Goal: Transaction & Acquisition: Subscribe to service/newsletter

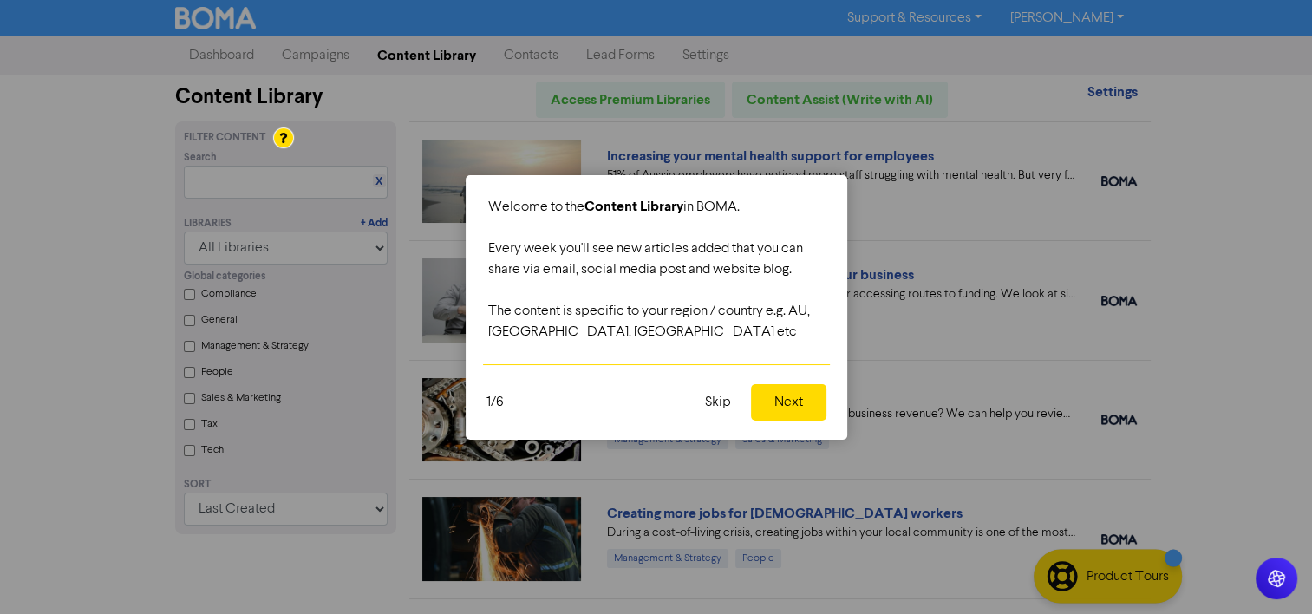
click at [723, 396] on button "Skip" at bounding box center [717, 402] width 47 height 36
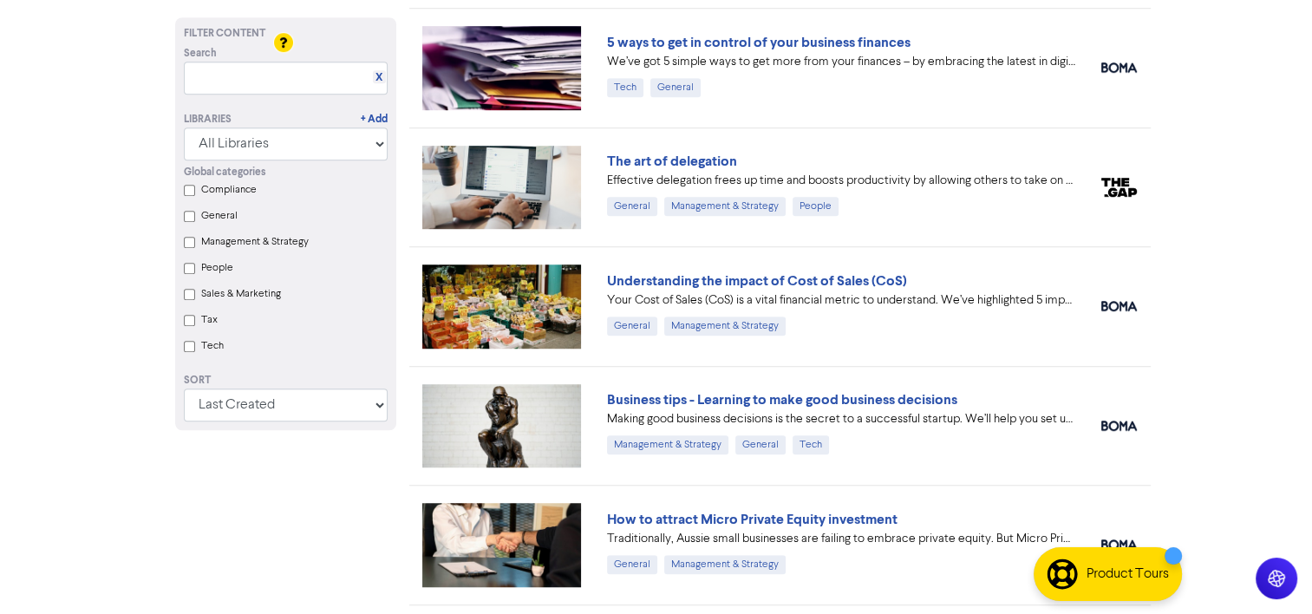
scroll to position [1195, 0]
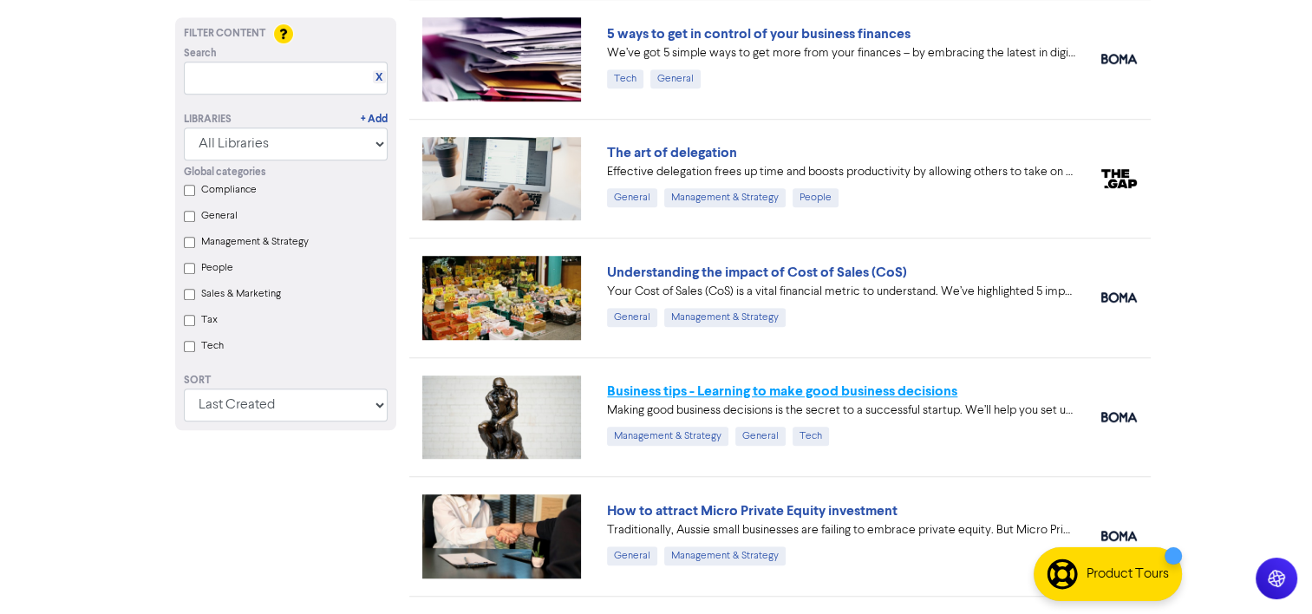
click at [889, 385] on link "Business tips - Learning to make good business decisions" at bounding box center [782, 390] width 350 height 17
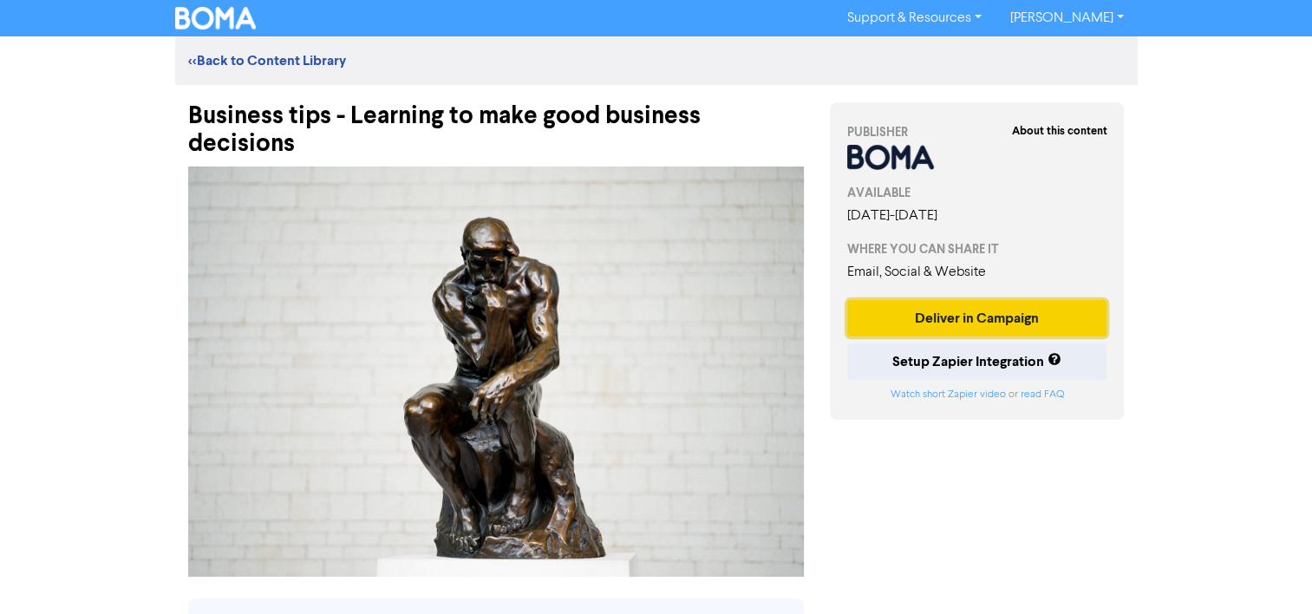
click at [902, 316] on button "Deliver in Campaign" at bounding box center [977, 318] width 260 height 36
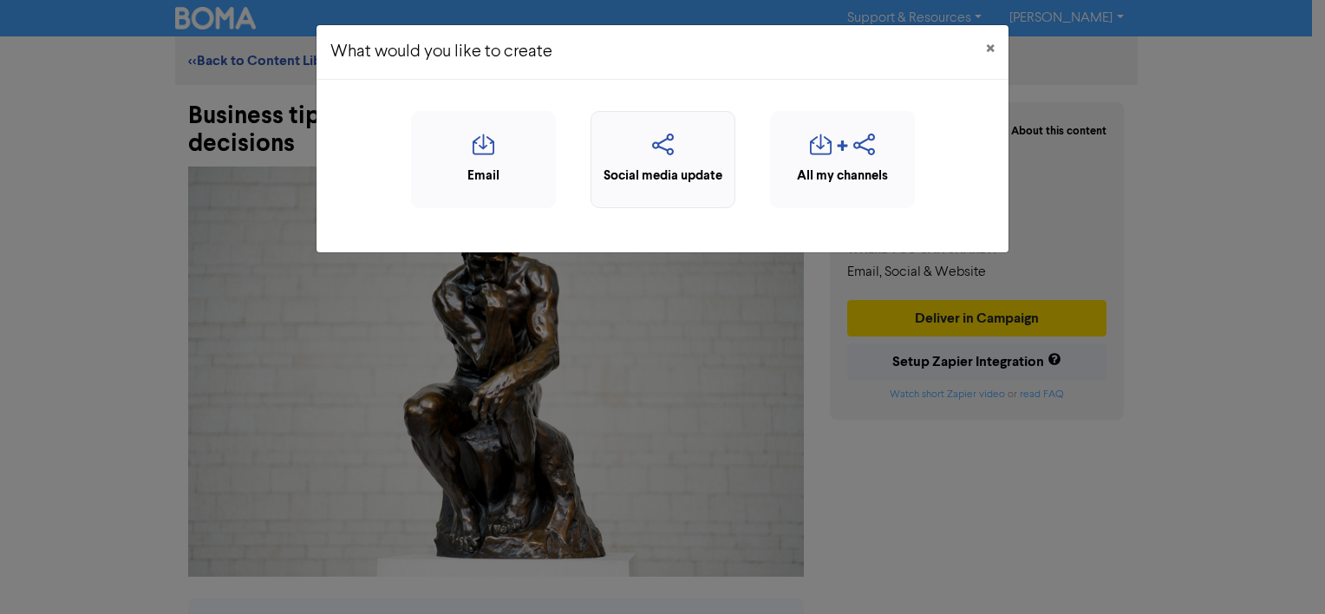
click at [668, 134] on icon "button" at bounding box center [663, 150] width 126 height 33
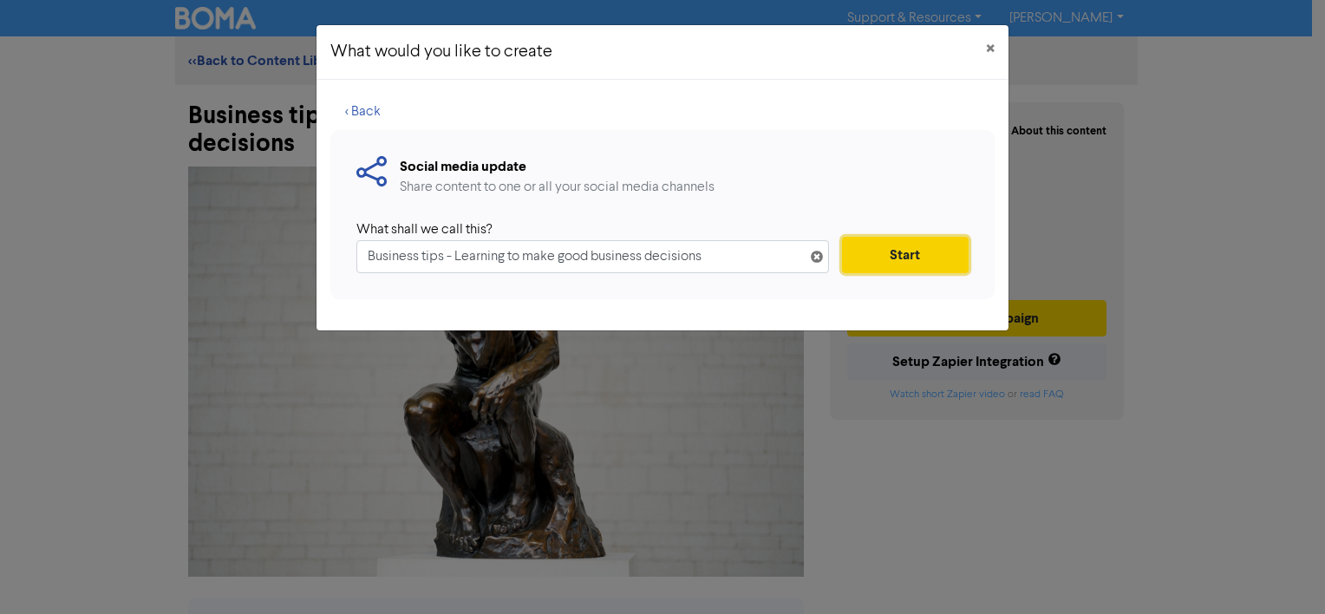
click at [877, 251] on button "Start" at bounding box center [905, 255] width 127 height 36
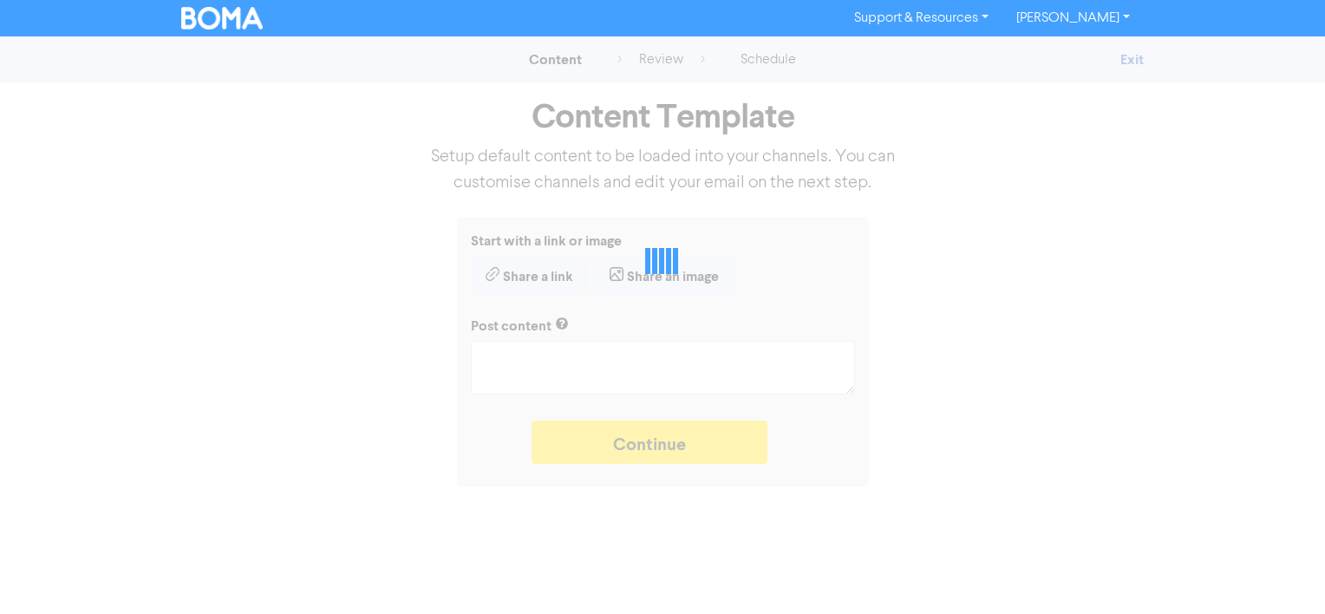
type textarea "x"
type textarea "Making good business decisions is the secret to a successful startup. We’ll hel…"
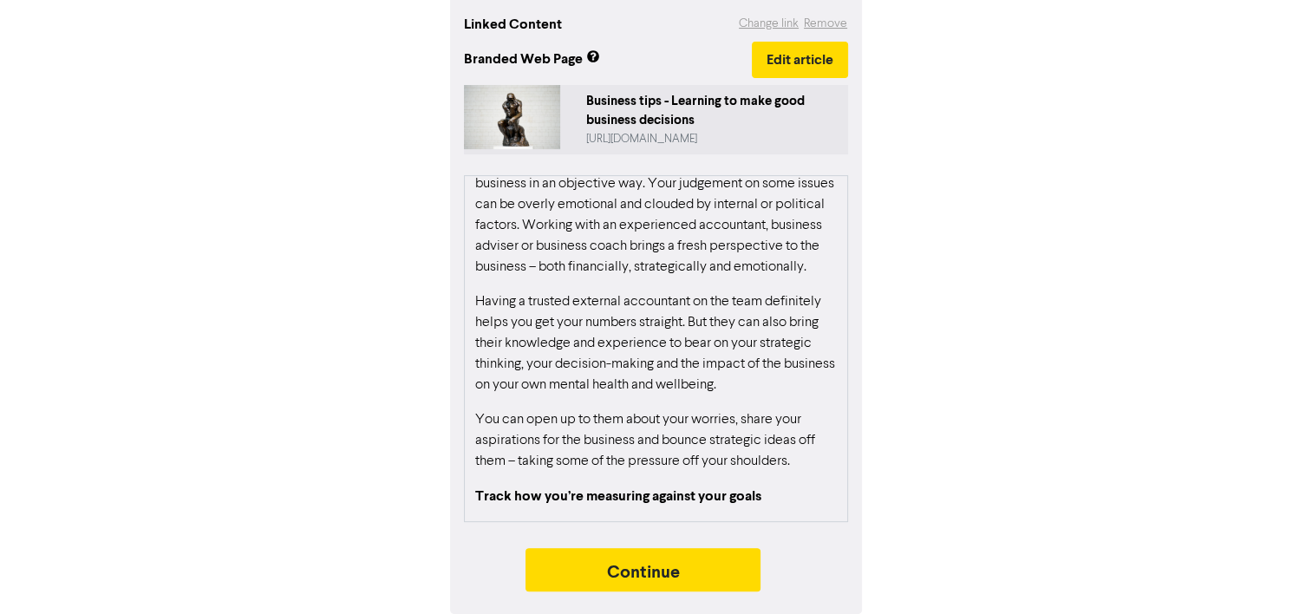
scroll to position [1463, 0]
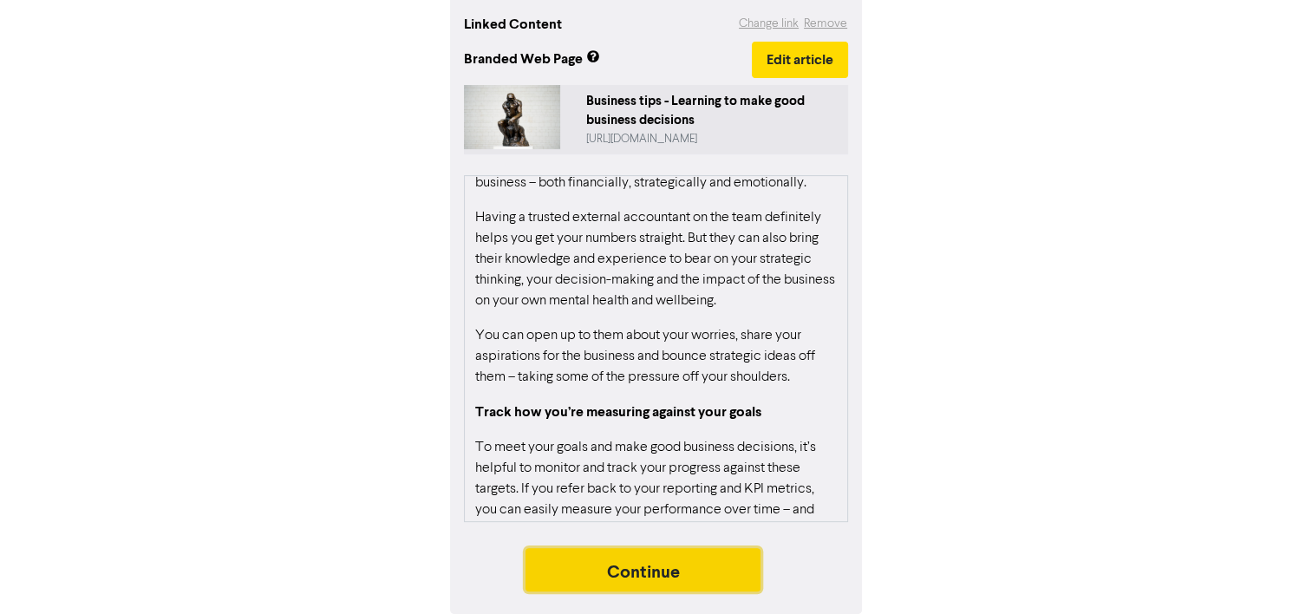
click at [649, 568] on button "Continue" at bounding box center [643, 569] width 236 height 43
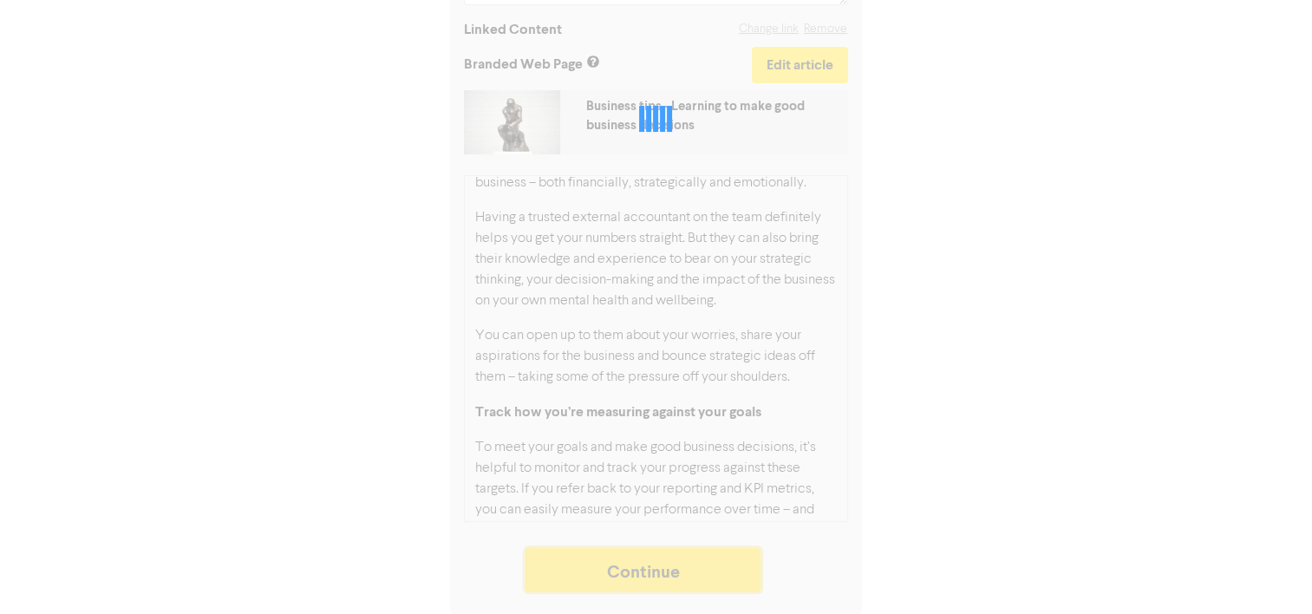
scroll to position [412, 0]
type textarea "x"
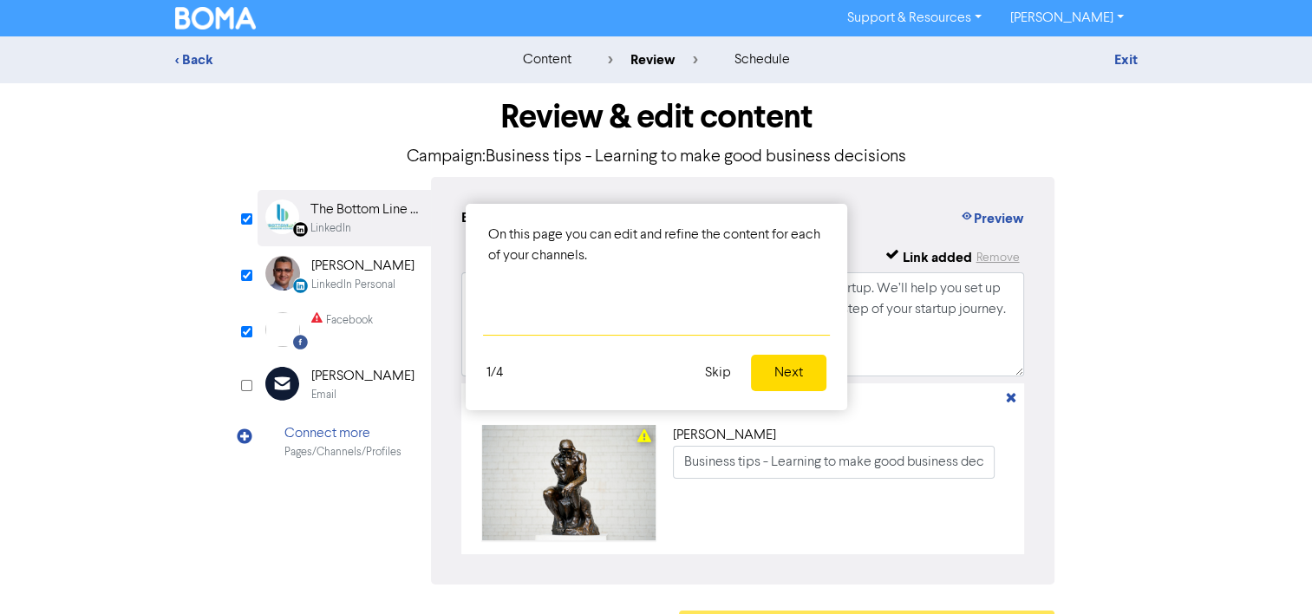
click at [602, 324] on div "On this page you can edit and refine the content for each of your channels." at bounding box center [656, 269] width 381 height 130
